Goal: Task Accomplishment & Management: Use online tool/utility

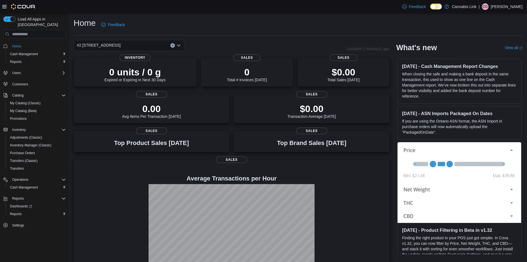
scroll to position [15, 0]
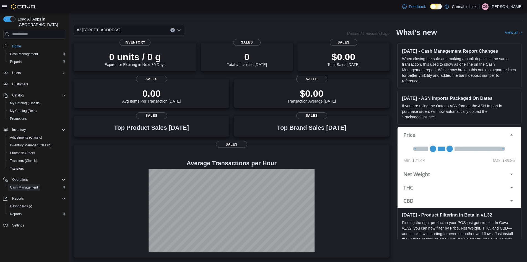
click at [34, 185] on span "Cash Management" at bounding box center [24, 187] width 28 height 4
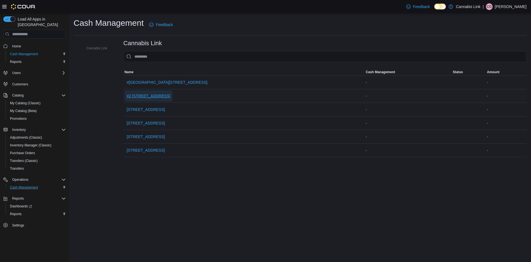
click at [151, 92] on span "#2 [STREET_ADDRESS]" at bounding box center [149, 95] width 44 height 11
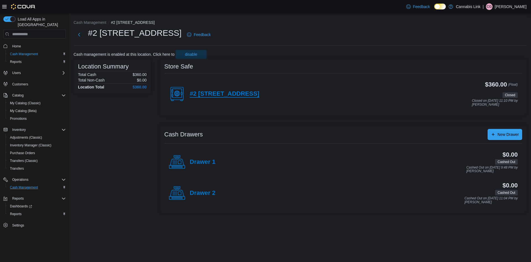
click at [233, 93] on h4 "#2 [STREET_ADDRESS]" at bounding box center [225, 93] width 70 height 7
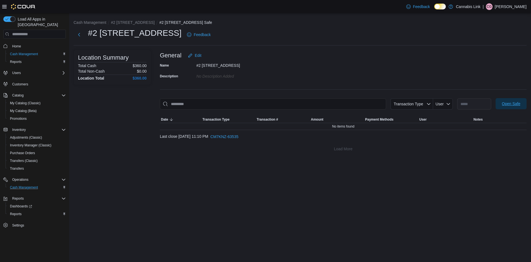
click at [513, 103] on span "Open Safe" at bounding box center [511, 104] width 19 height 6
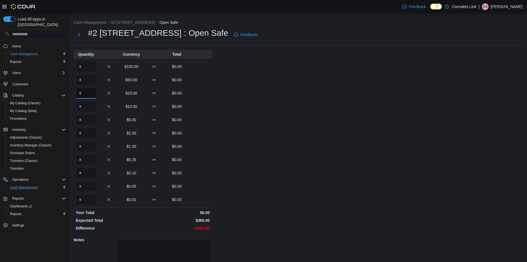
click at [88, 87] on input "Quantity" at bounding box center [86, 92] width 20 height 11
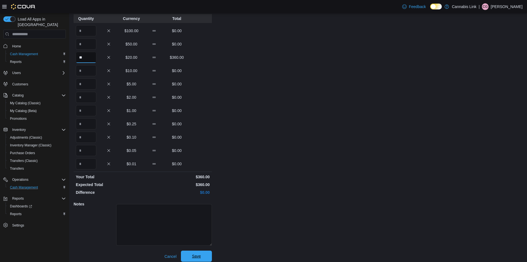
scroll to position [40, 0]
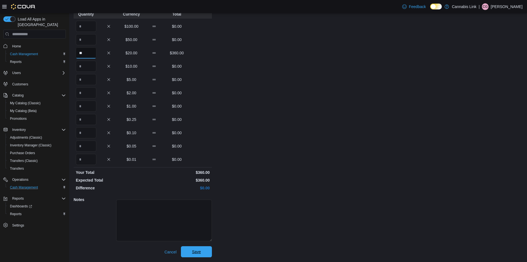
type input "**"
click at [194, 247] on span "Save" at bounding box center [196, 251] width 24 height 11
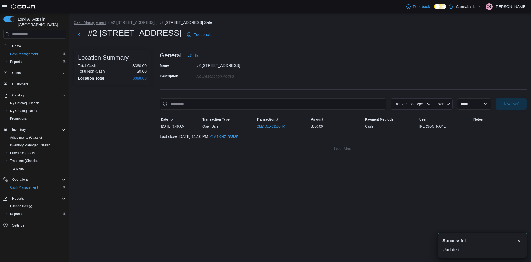
click at [86, 21] on button "Cash Management" at bounding box center [90, 22] width 33 height 4
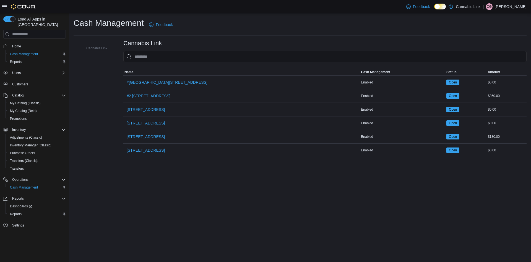
drag, startPoint x: 160, startPoint y: 220, endPoint x: 152, endPoint y: 215, distance: 9.1
click at [160, 221] on div "Cash Management Feedback Cannabis Link Cannabis Link Sorting MemoryTable from E…" at bounding box center [300, 137] width 462 height 249
click at [24, 210] on link "Reports" at bounding box center [16, 213] width 16 height 7
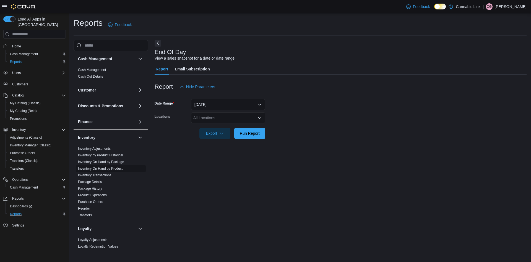
click at [112, 168] on link "Inventory On Hand by Product" at bounding box center [100, 168] width 45 height 4
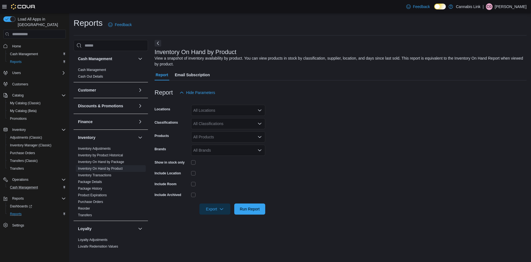
click at [241, 110] on div "All Locations" at bounding box center [228, 110] width 74 height 11
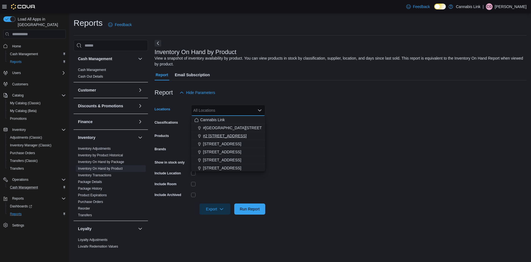
click at [233, 136] on span "#2 [STREET_ADDRESS]" at bounding box center [225, 136] width 44 height 6
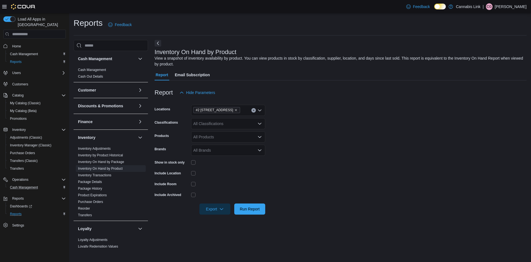
click at [323, 193] on form "Locations #2 [STREET_ADDRESS] Classifications All Classifications Products All …" at bounding box center [341, 156] width 372 height 116
click at [260, 210] on span "Run Report" at bounding box center [250, 208] width 24 height 11
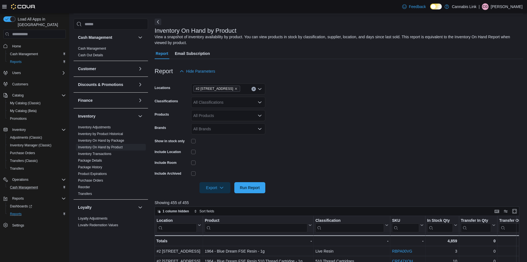
scroll to position [55, 0]
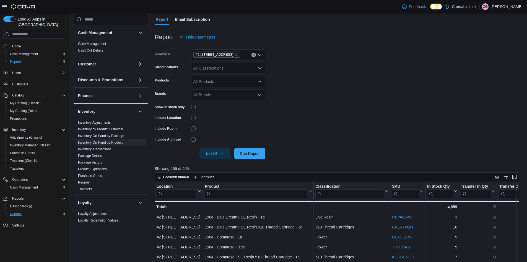
click at [221, 153] on icon "button" at bounding box center [221, 153] width 4 height 4
click at [225, 165] on span "Export to Excel" at bounding box center [215, 164] width 25 height 4
click at [20, 44] on span "Home" at bounding box center [16, 46] width 9 height 4
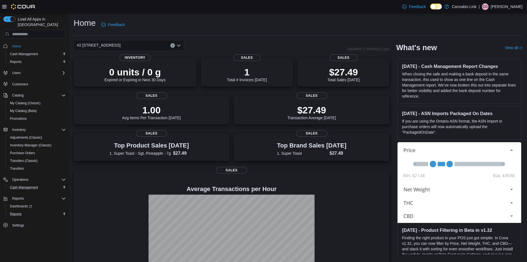
click at [172, 48] on div "#2 [STREET_ADDRESS]" at bounding box center [129, 45] width 111 height 11
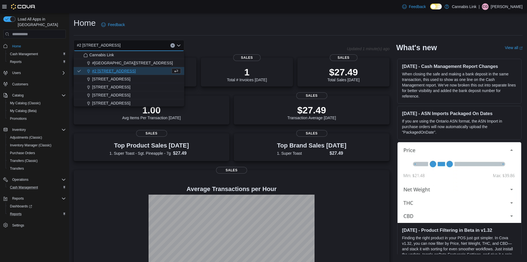
click at [172, 46] on icon "Clear input" at bounding box center [173, 45] width 2 height 2
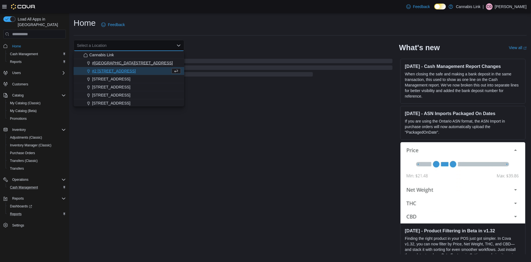
click at [145, 64] on span "#[GEOGRAPHIC_DATA][STREET_ADDRESS]" at bounding box center [132, 63] width 81 height 6
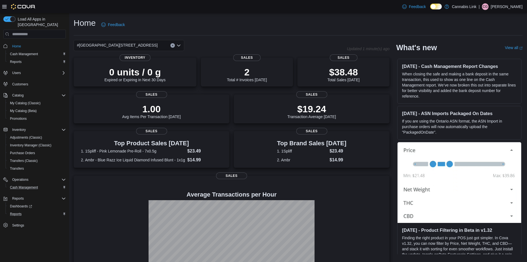
click at [174, 46] on button "Clear input" at bounding box center [172, 45] width 4 height 4
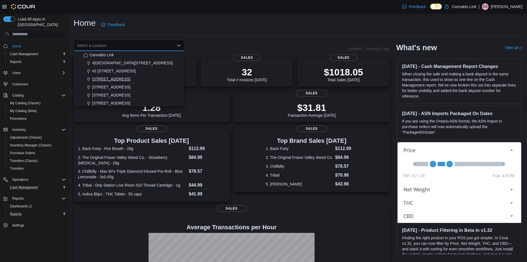
click at [129, 80] on span "[STREET_ADDRESS]" at bounding box center [111, 79] width 38 height 6
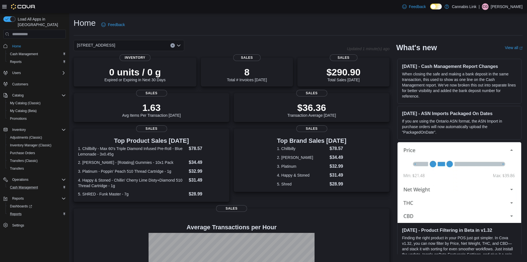
click at [172, 45] on icon "Clear input" at bounding box center [173, 45] width 2 height 2
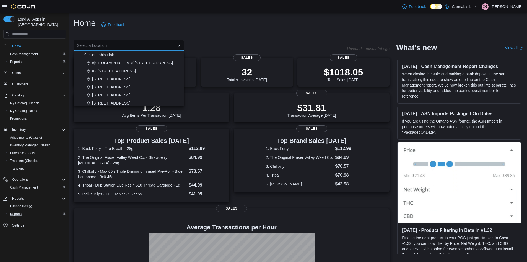
click at [131, 86] on div "[STREET_ADDRESS]" at bounding box center [132, 87] width 97 height 6
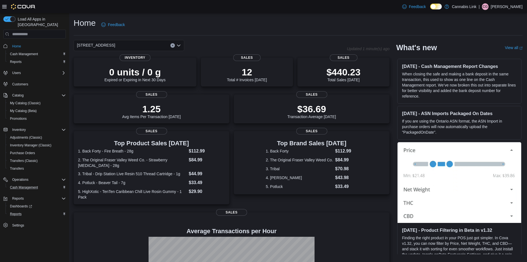
click at [174, 46] on icon "Clear input" at bounding box center [173, 45] width 2 height 2
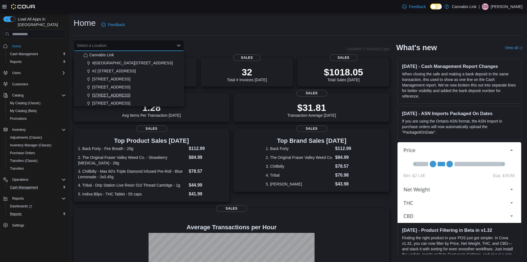
click at [125, 95] on span "[STREET_ADDRESS]" at bounding box center [111, 95] width 38 height 6
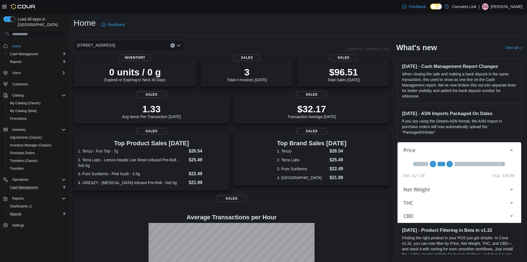
click at [170, 47] on div "[STREET_ADDRESS] Selected. [STREET_ADDRESS]. Press Backspace to delete [STREET_…" at bounding box center [129, 45] width 111 height 11
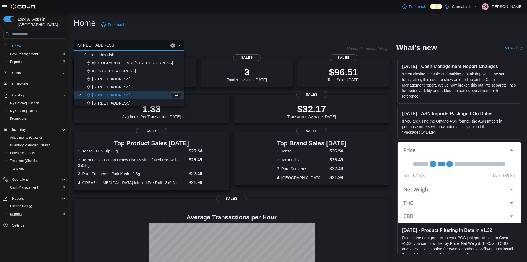
click at [130, 102] on span "[STREET_ADDRESS]" at bounding box center [111, 103] width 38 height 6
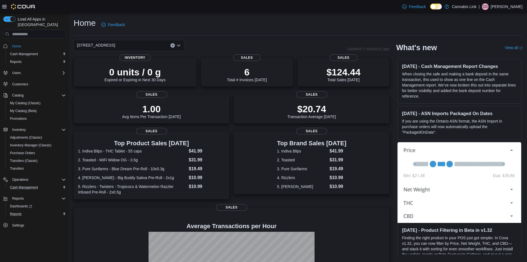
click at [171, 46] on button "Clear input" at bounding box center [172, 45] width 4 height 4
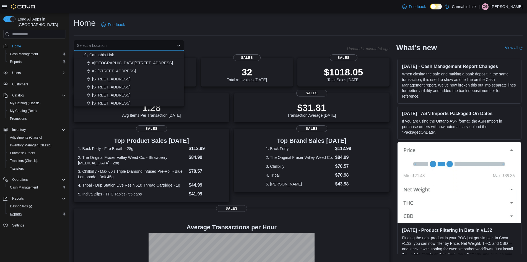
click at [127, 69] on span "#2 [STREET_ADDRESS]" at bounding box center [114, 71] width 44 height 6
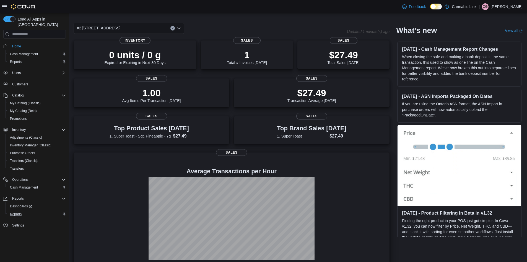
scroll to position [27, 0]
